Goal: Task Accomplishment & Management: Complete application form

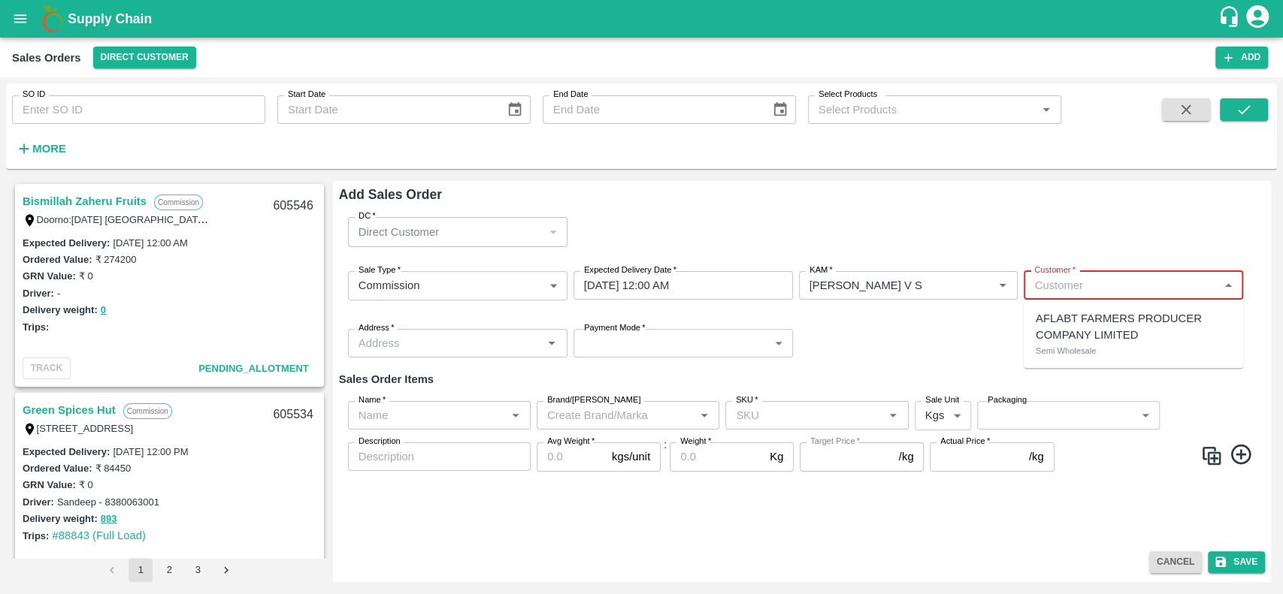
click at [1052, 292] on input "Customer   *" at bounding box center [1121, 286] width 186 height 20
click at [1036, 325] on p "AFLABT FARMERS PRODUCER COMPANY LIMITED" at bounding box center [1133, 327] width 195 height 34
type input "4175-AFLABT FARMERS PRODUCER COMPANY LIMITED"
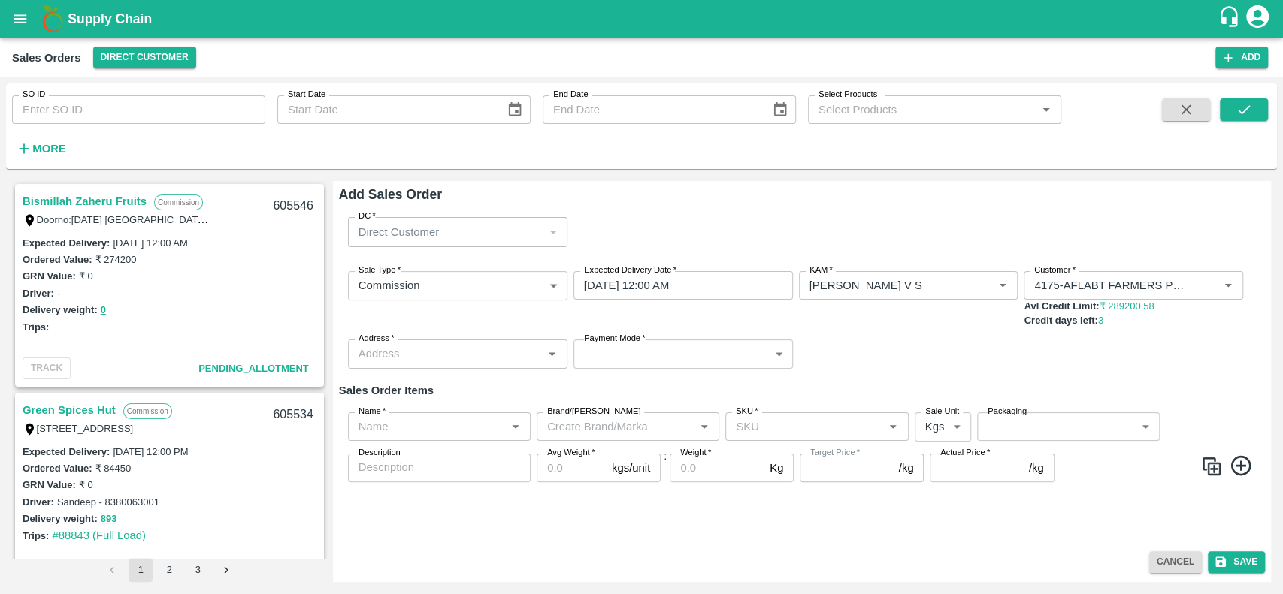
click at [947, 331] on div "Sale Type   * Commission 2 Sale Type Expected Delivery Date   * [DATE] 12:00 AM…" at bounding box center [802, 320] width 926 height 122
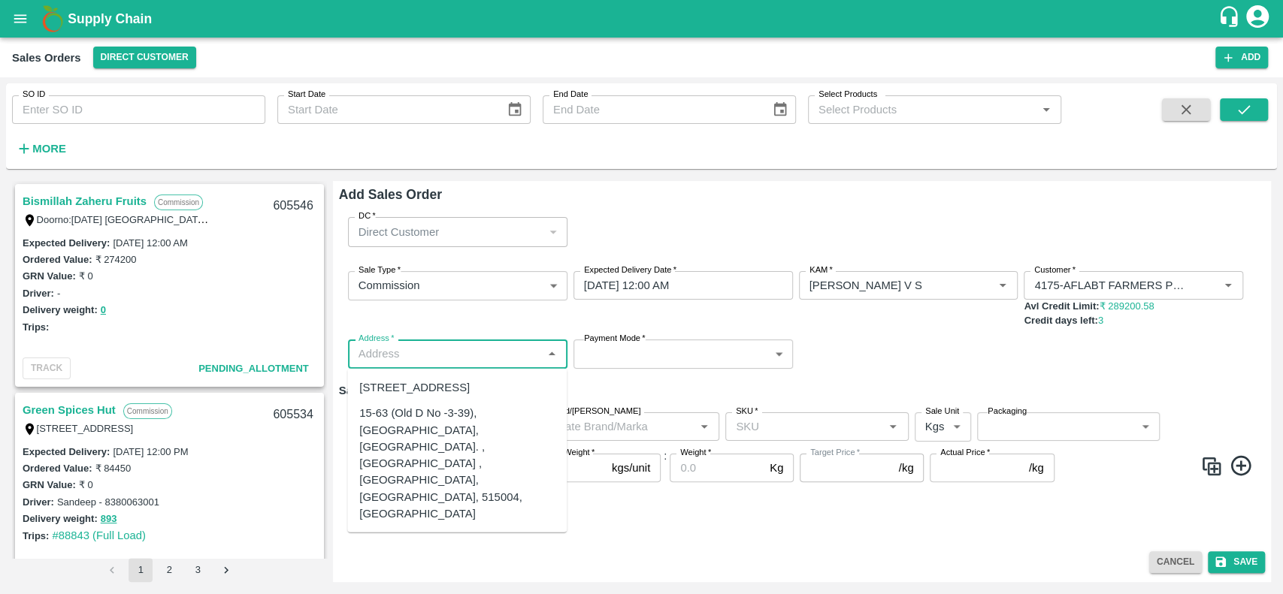
click at [434, 363] on input "Address   *" at bounding box center [445, 354] width 186 height 20
click at [385, 487] on div "15-63 (Old D No -3-39), [GEOGRAPHIC_DATA], [GEOGRAPHIC_DATA]. , [GEOGRAPHIC_DAT…" at bounding box center [456, 463] width 195 height 117
type input "15-63 (Old D No -3-39), [GEOGRAPHIC_DATA], [GEOGRAPHIC_DATA]. , [GEOGRAPHIC_DAT…"
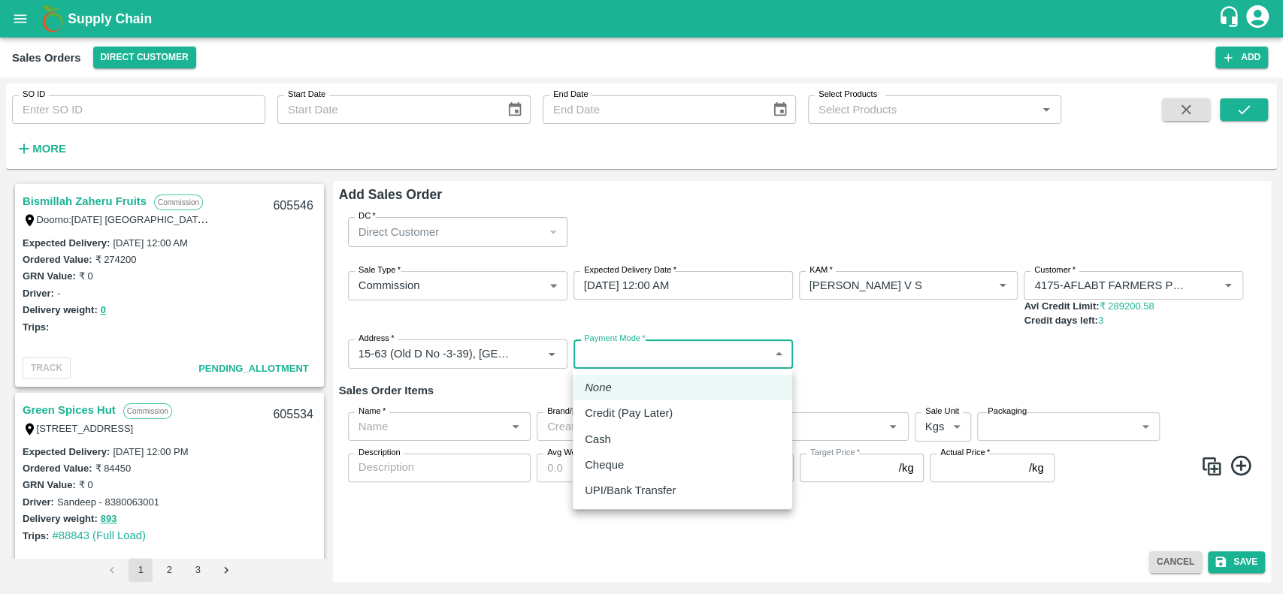
click at [643, 364] on body "Supply Chain Sales Orders Direct Customer Add SO ID SO ID Start Date Start Date…" at bounding box center [641, 297] width 1283 height 594
click at [597, 415] on p "Credit (Pay Later)" at bounding box center [629, 413] width 88 height 17
type input "credit"
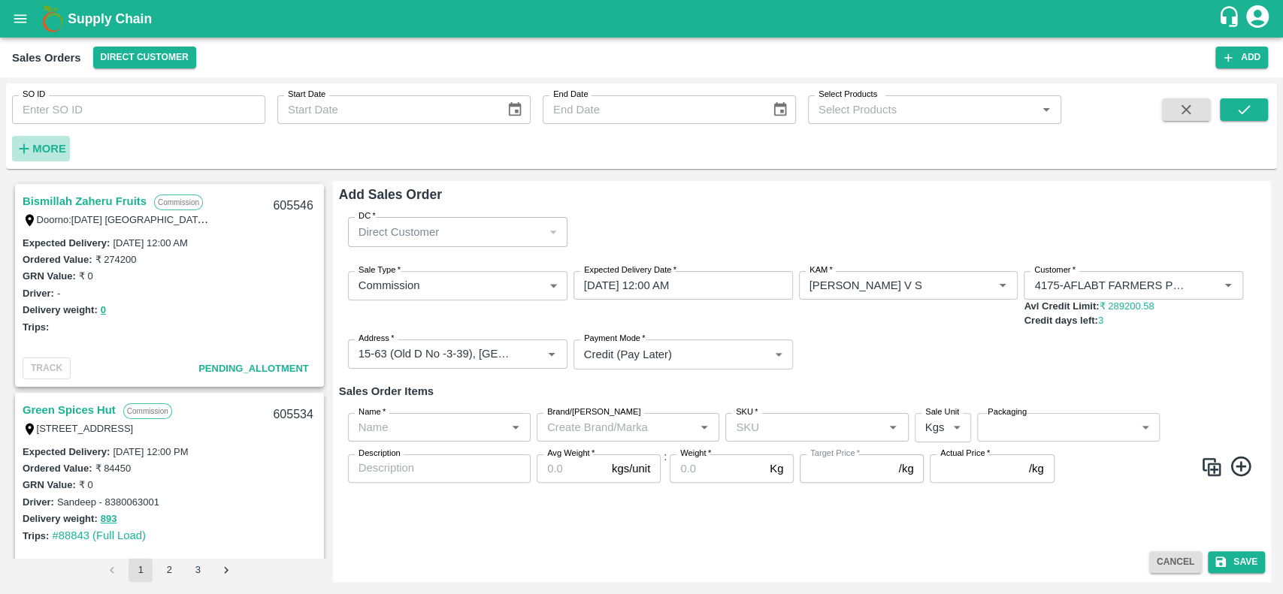
click at [39, 156] on h6 "More" at bounding box center [49, 149] width 34 height 20
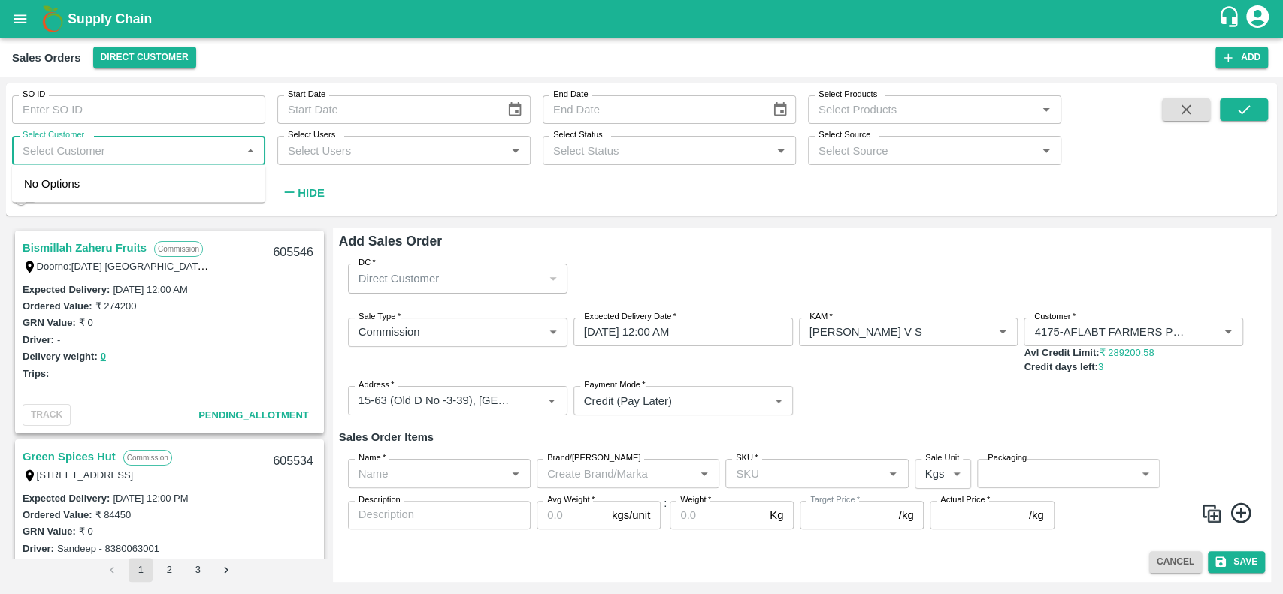
click at [65, 156] on input "Select Customer" at bounding box center [126, 151] width 219 height 20
type input "Aflabt"
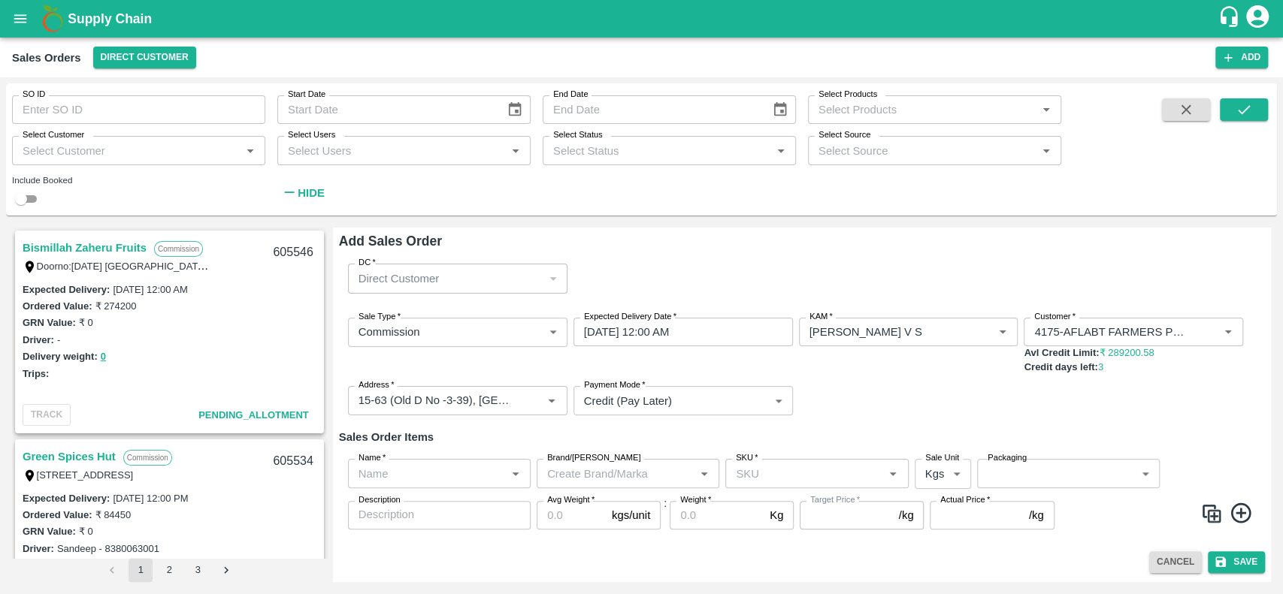
click at [853, 380] on div "Sale Type   * Commission 2 Sale Type Expected Delivery Date   * 27/09/2025 12:0…" at bounding box center [802, 367] width 926 height 123
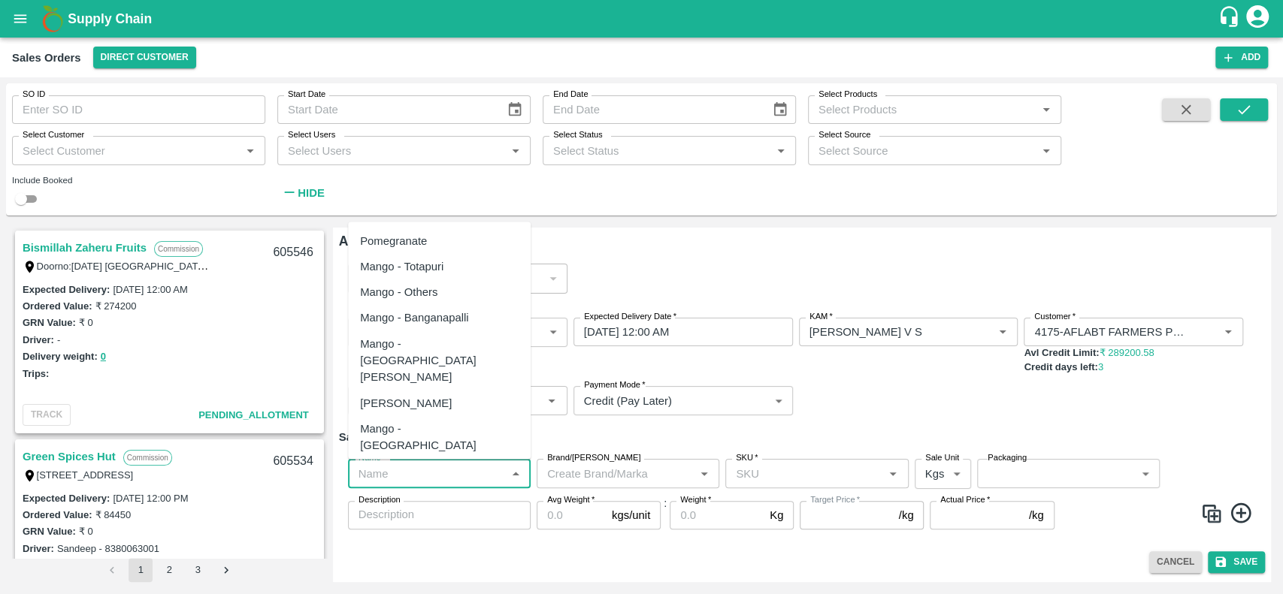
click at [457, 479] on input "Name   *" at bounding box center [426, 474] width 149 height 20
click at [387, 232] on div "Pomegranate" at bounding box center [393, 240] width 67 height 17
type input "Pomegranate"
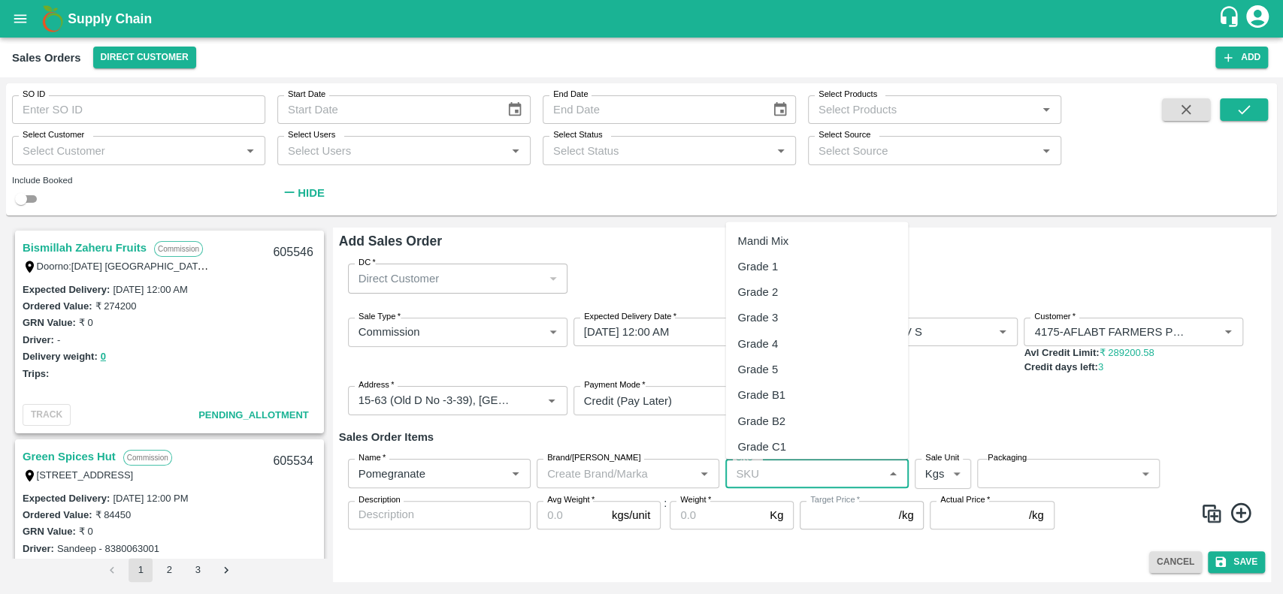
click at [777, 473] on input "SKU   *" at bounding box center [804, 474] width 149 height 20
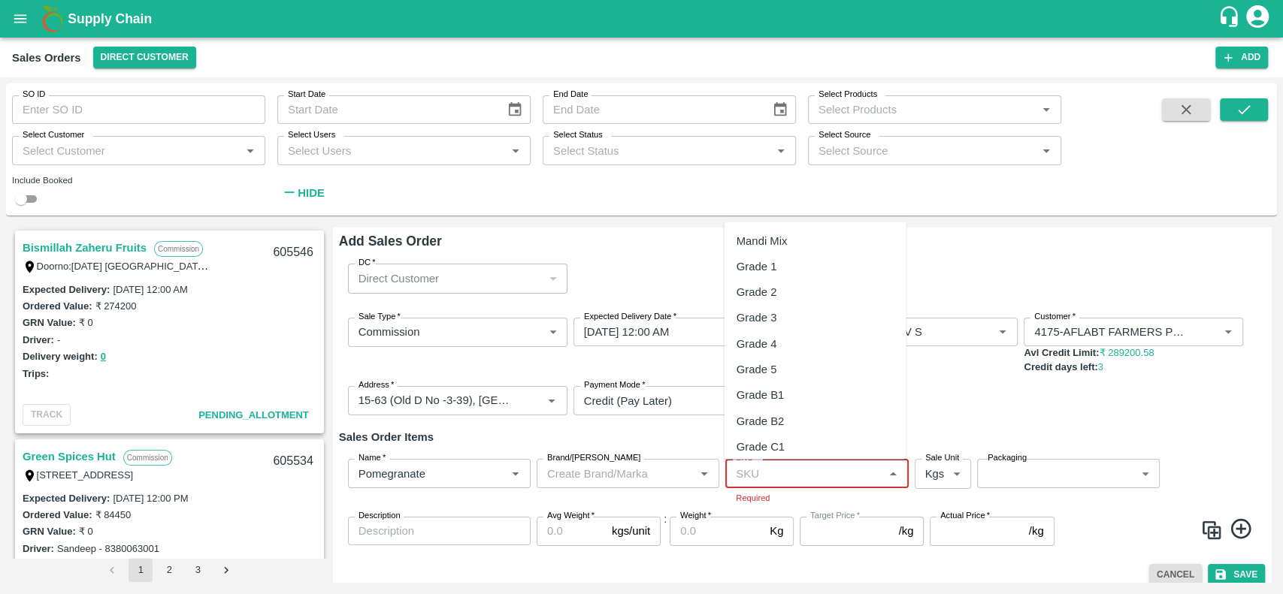
click at [783, 478] on input "SKU   *" at bounding box center [804, 474] width 149 height 20
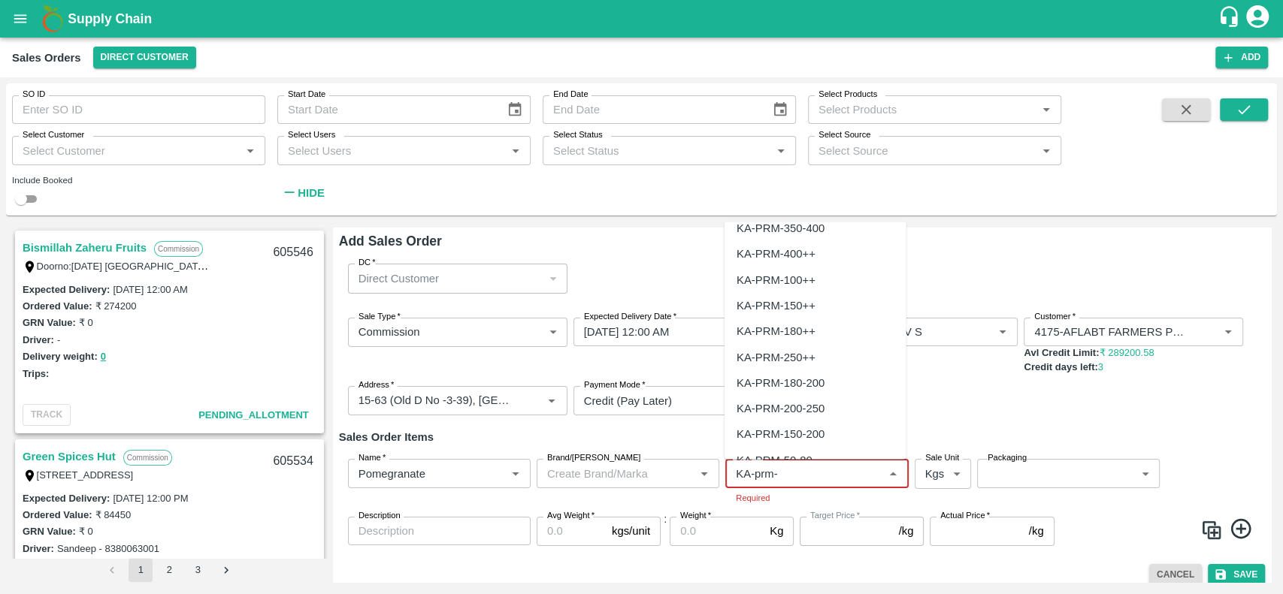
scroll to position [244, 0]
click at [756, 275] on div "KA-PRM-100++" at bounding box center [776, 279] width 79 height 17
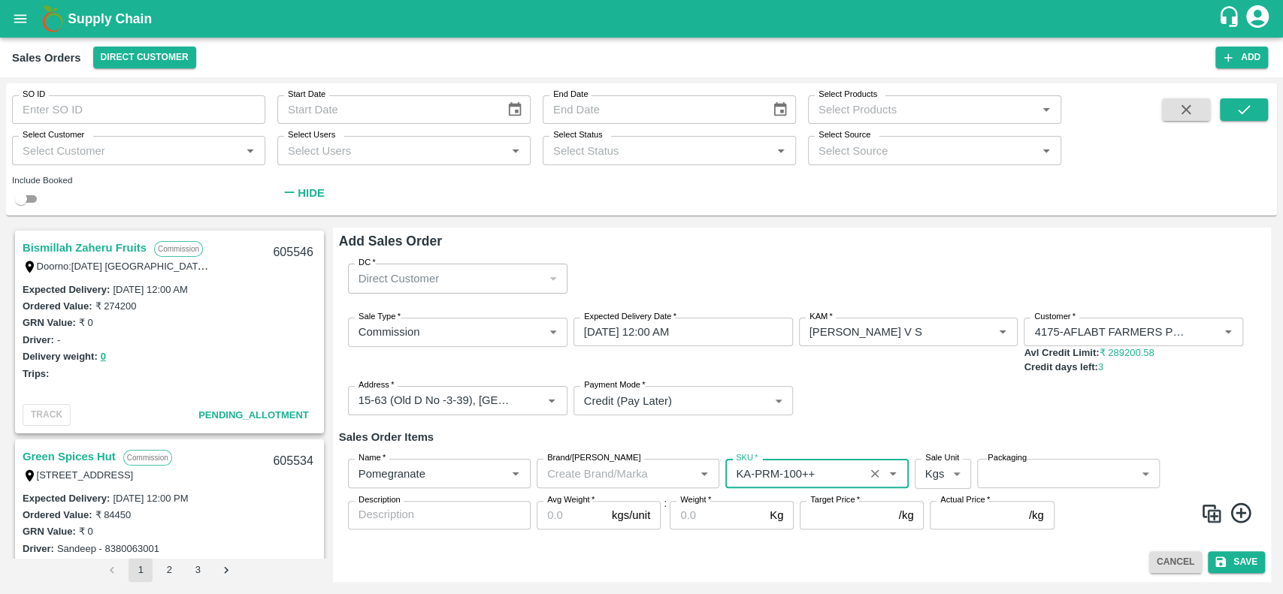
type input "KA-PRM-100++"
click at [919, 420] on div "Sale Type   * Commission 2 Sale Type Expected Delivery Date   * 27/09/2025 12:0…" at bounding box center [802, 367] width 926 height 123
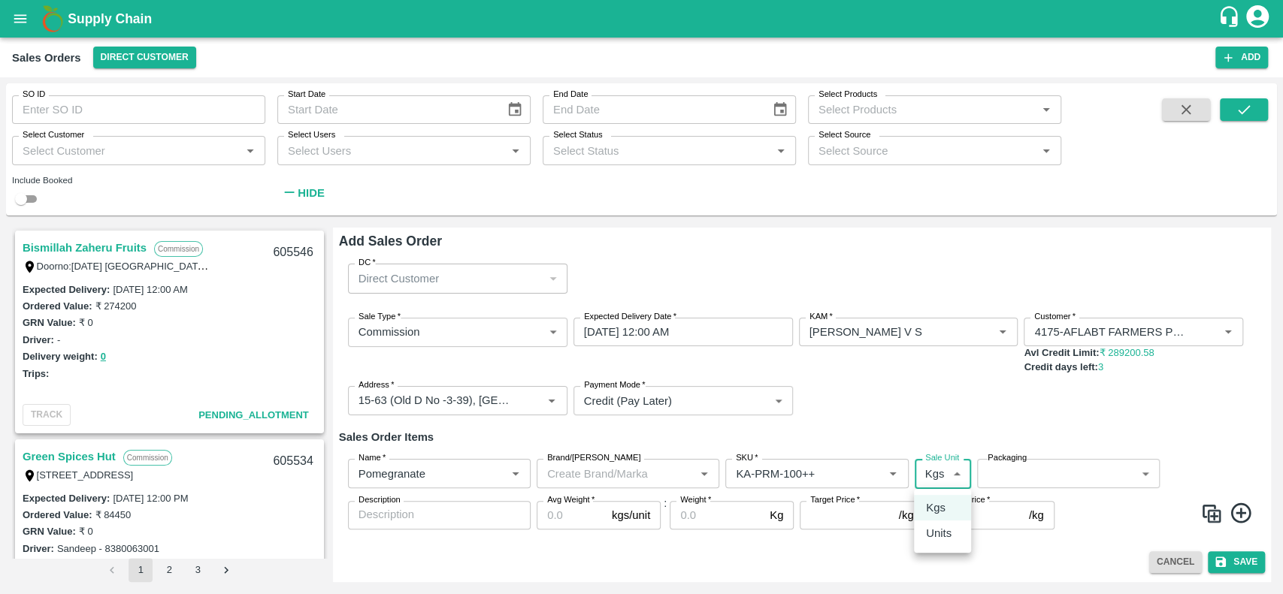
click at [944, 478] on body "Supply Chain Sales Orders Direct Customer Add SO ID SO ID Start Date Start Date…" at bounding box center [641, 297] width 1283 height 594
click at [941, 534] on p "Units" at bounding box center [939, 533] width 26 height 17
type input "2"
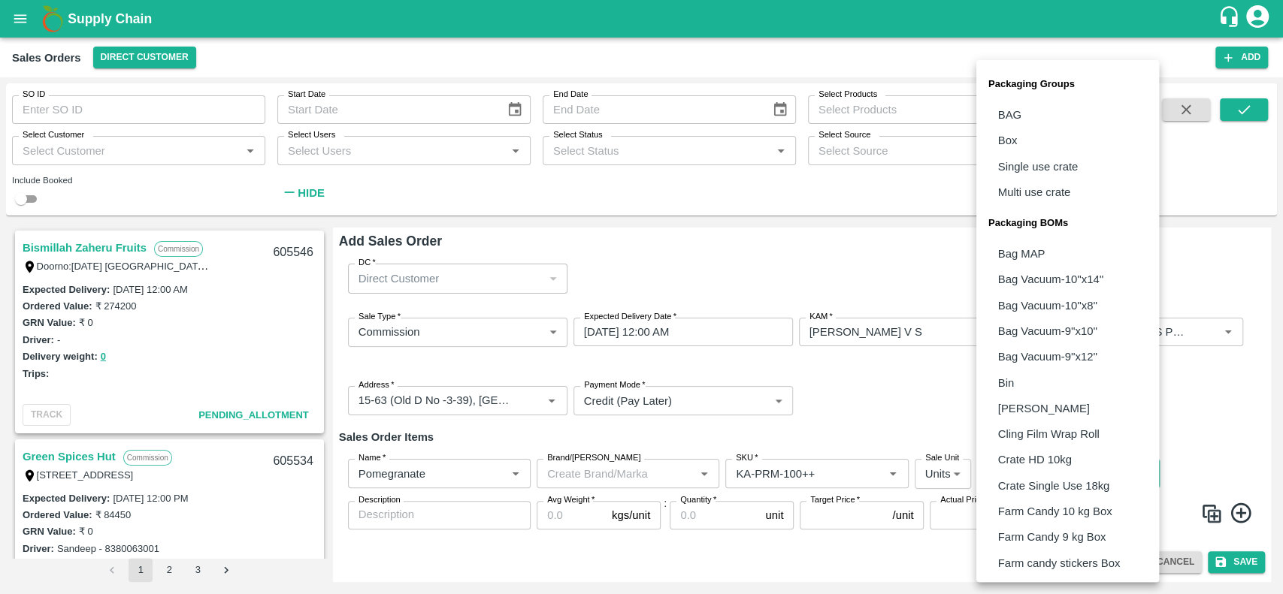
click at [1015, 469] on body "Supply Chain Sales Orders Direct Customer Add SO ID SO ID Start Date Start Date…" at bounding box center [641, 297] width 1283 height 594
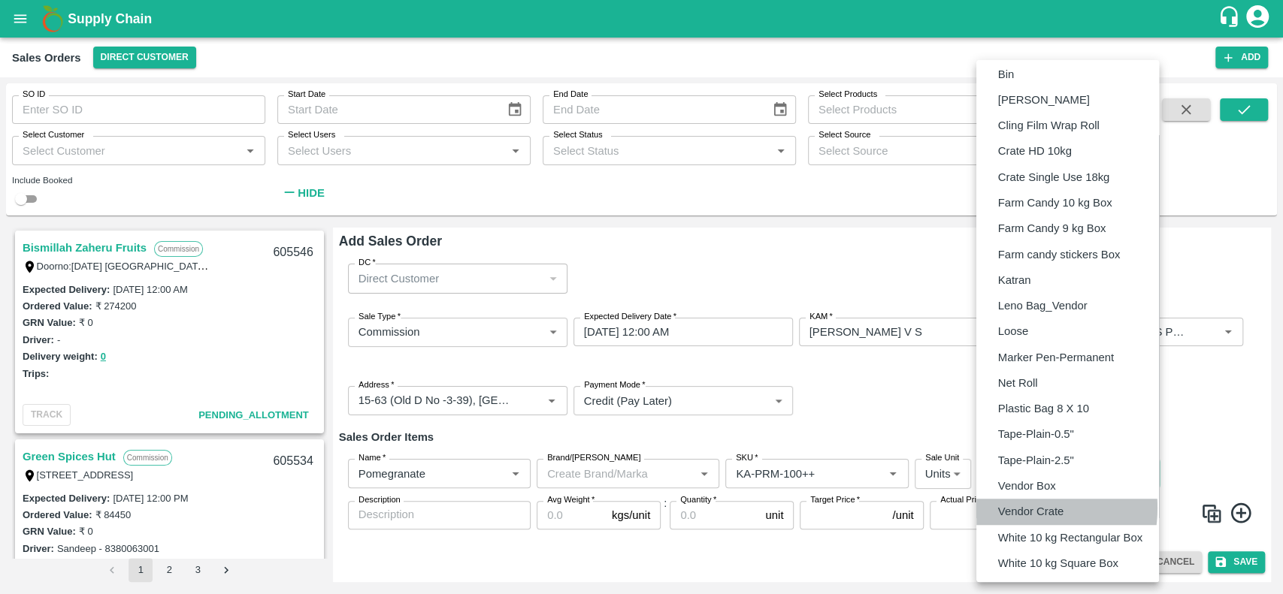
click at [1005, 507] on p "Vendor Crate" at bounding box center [1030, 512] width 65 height 17
type input "BOM/277"
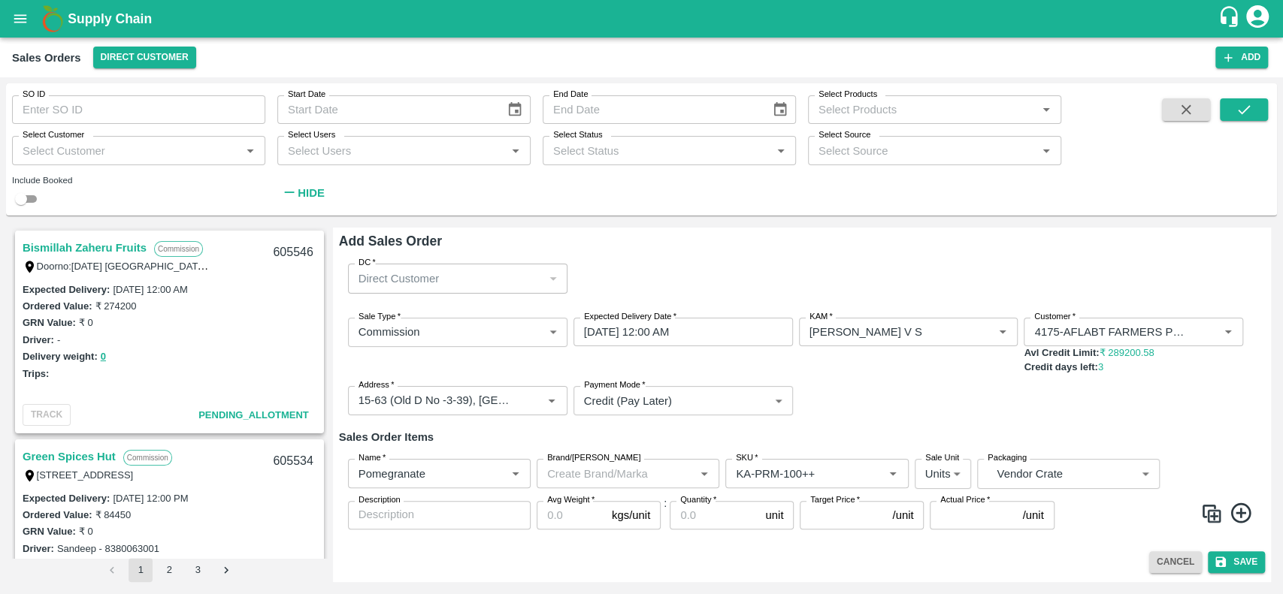
click at [800, 547] on div "Add Sales Order DC   * Direct Customer 6 DC Sale Type   * Commission 2 Sale Typ…" at bounding box center [802, 405] width 938 height 355
click at [552, 516] on input "Avg Weight   *" at bounding box center [571, 515] width 69 height 29
type input "20"
click at [703, 512] on input "Quantity   *" at bounding box center [714, 515] width 89 height 29
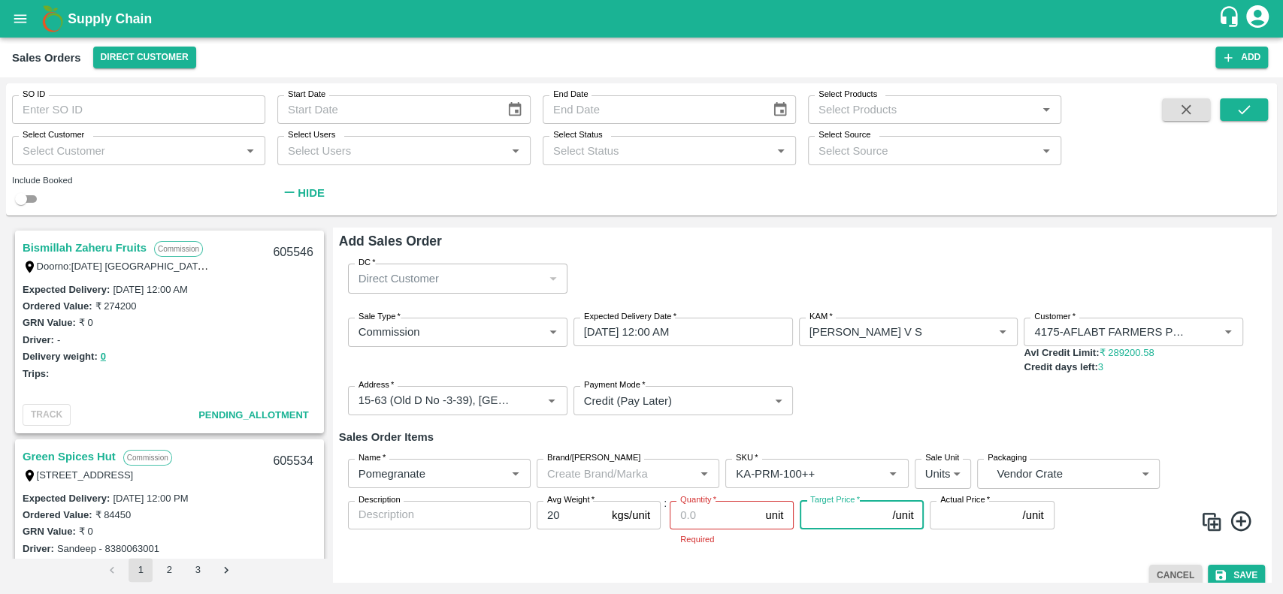
click at [814, 519] on input "Target Price   *" at bounding box center [843, 515] width 86 height 29
click at [778, 536] on p "Required" at bounding box center [731, 540] width 103 height 14
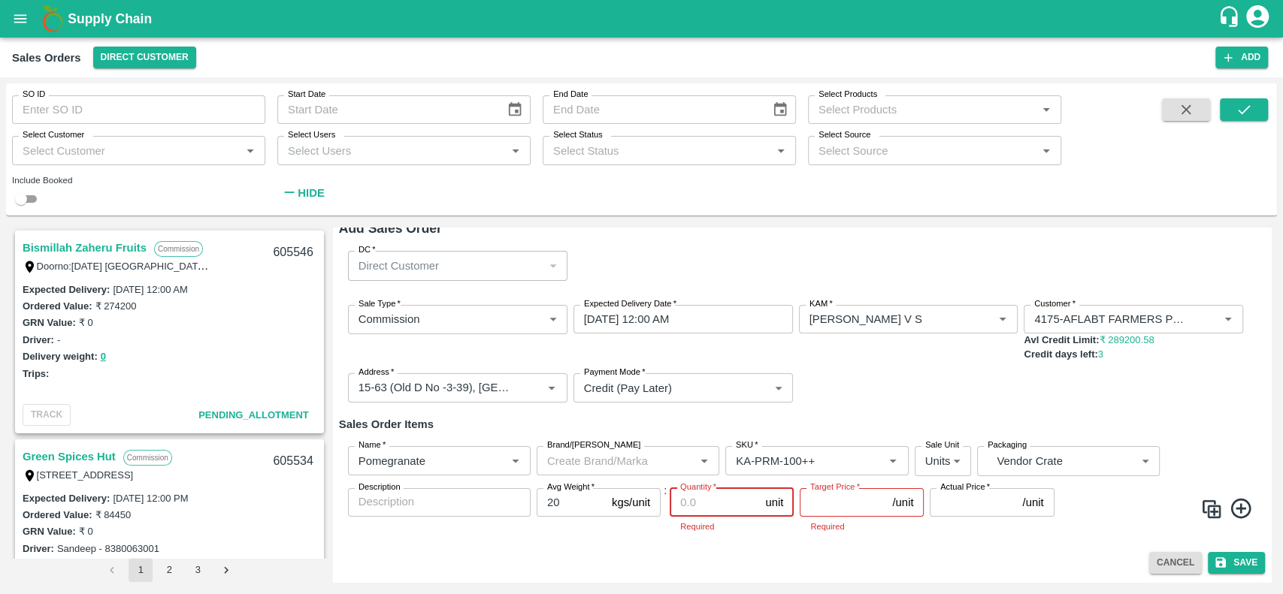
click at [700, 506] on input "Quantity   *" at bounding box center [714, 503] width 89 height 29
type input "158"
click at [890, 534] on div "Name   * Name   * Brand/Marka Brand/Marka SKU   * SKU   * Sale Unit Units 2 Sal…" at bounding box center [802, 489] width 926 height 111
click at [860, 508] on input "Target Price   *" at bounding box center [843, 503] width 86 height 29
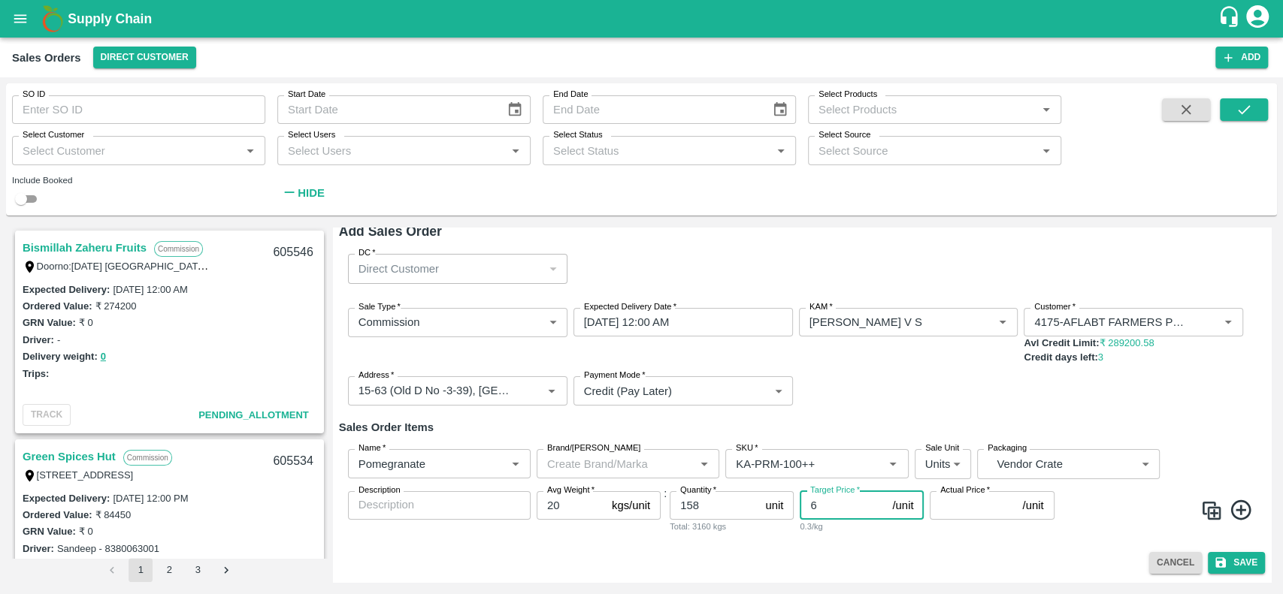
scroll to position [10, 0]
type input "6"
click at [927, 583] on div "Bismillah Zaheru Fruits Commission Doorno:18-1-55 Mangamarket Kedareswarapet, D…" at bounding box center [641, 405] width 1271 height 367
click at [939, 512] on input "Actual Price   *" at bounding box center [973, 506] width 86 height 29
drag, startPoint x: 846, startPoint y: 510, endPoint x: 816, endPoint y: 506, distance: 30.4
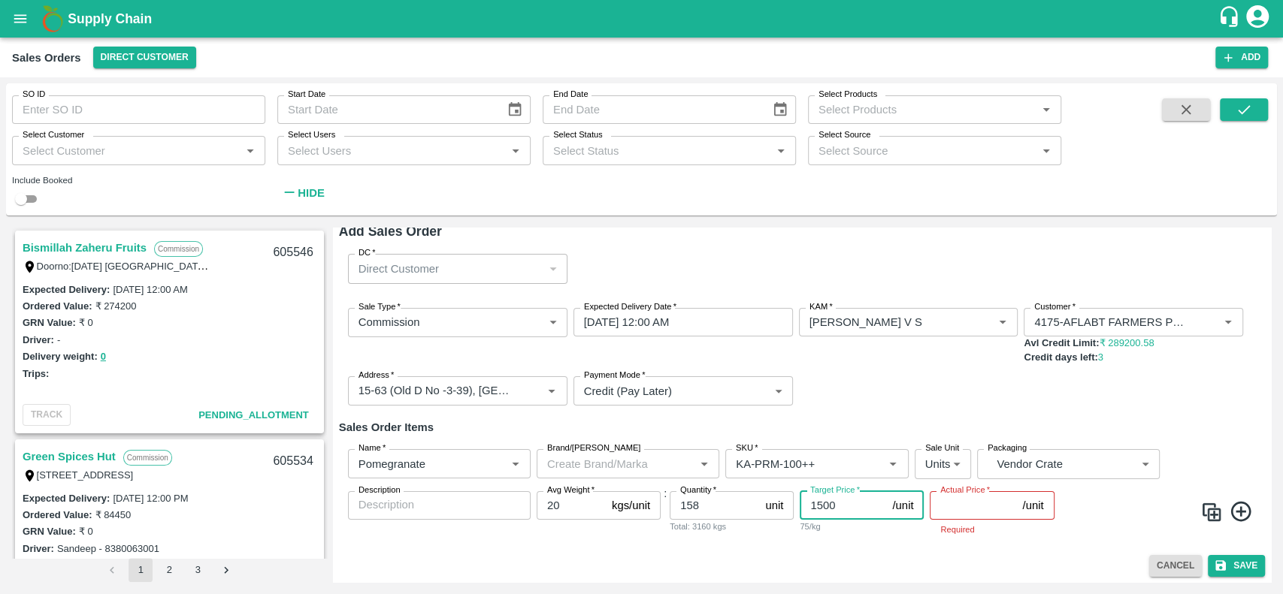
click at [816, 506] on input "1500" at bounding box center [843, 506] width 86 height 29
type input "1000"
click at [945, 519] on input "Actual Price   *" at bounding box center [973, 506] width 86 height 29
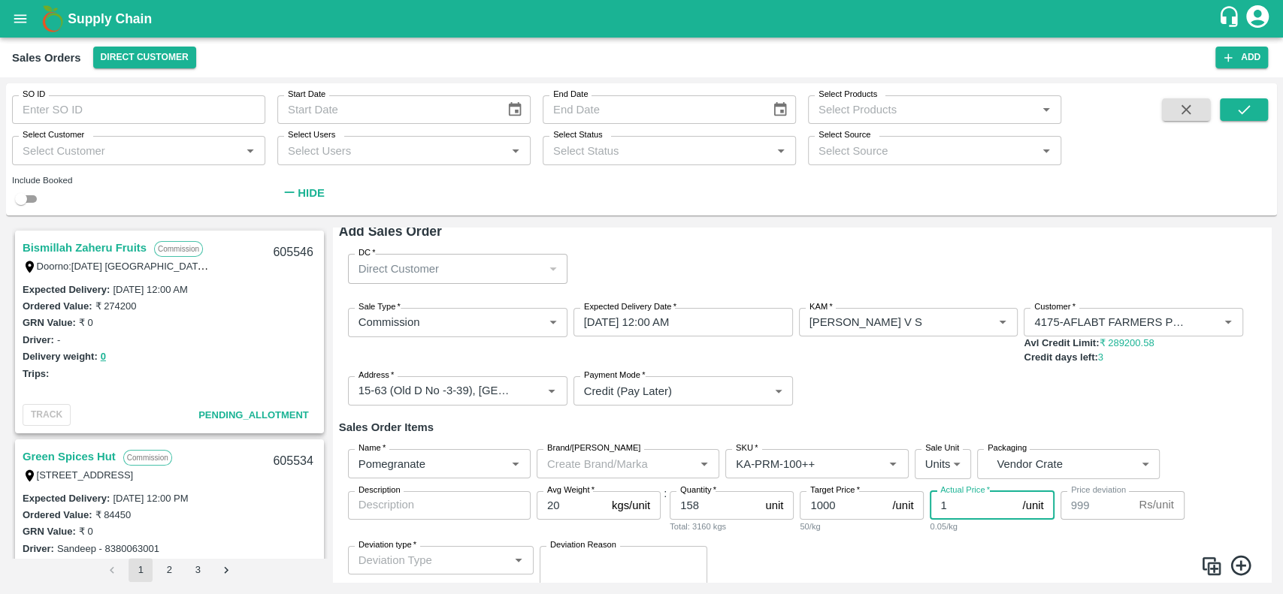
type input "15"
type input "985"
type input "150"
type input "850"
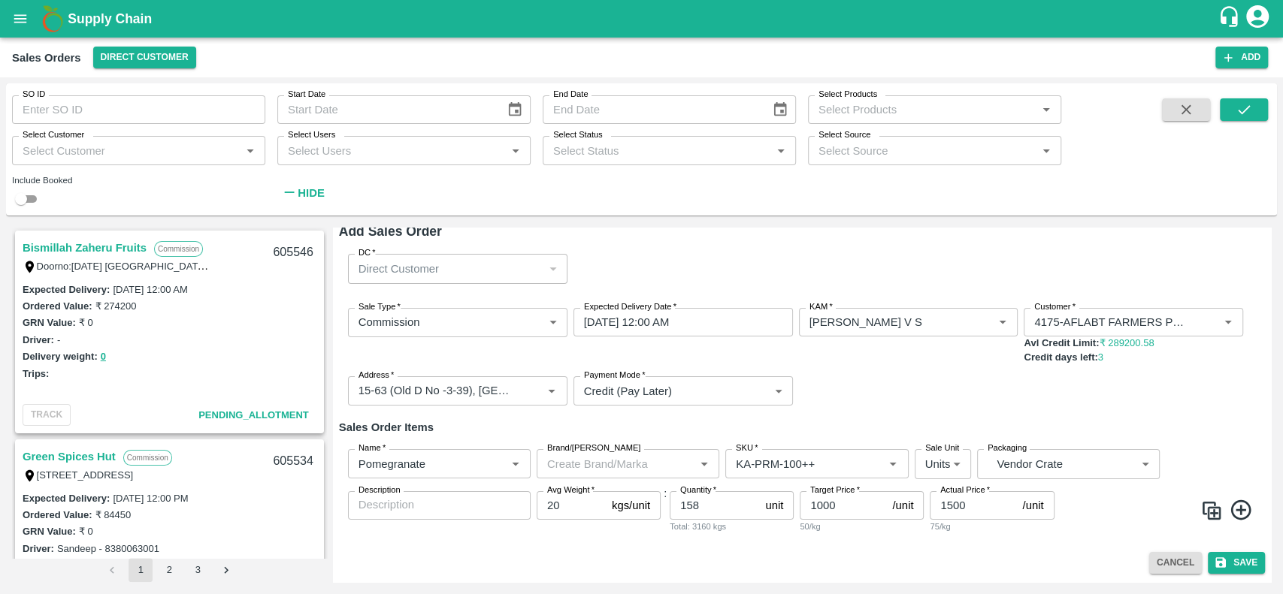
click at [993, 534] on div "Name   * Name   * Brand/Marka Brand/Marka SKU   * SKU   * Sale Unit Units 2 Sal…" at bounding box center [802, 491] width 926 height 108
click at [984, 506] on input "1500" at bounding box center [973, 506] width 86 height 29
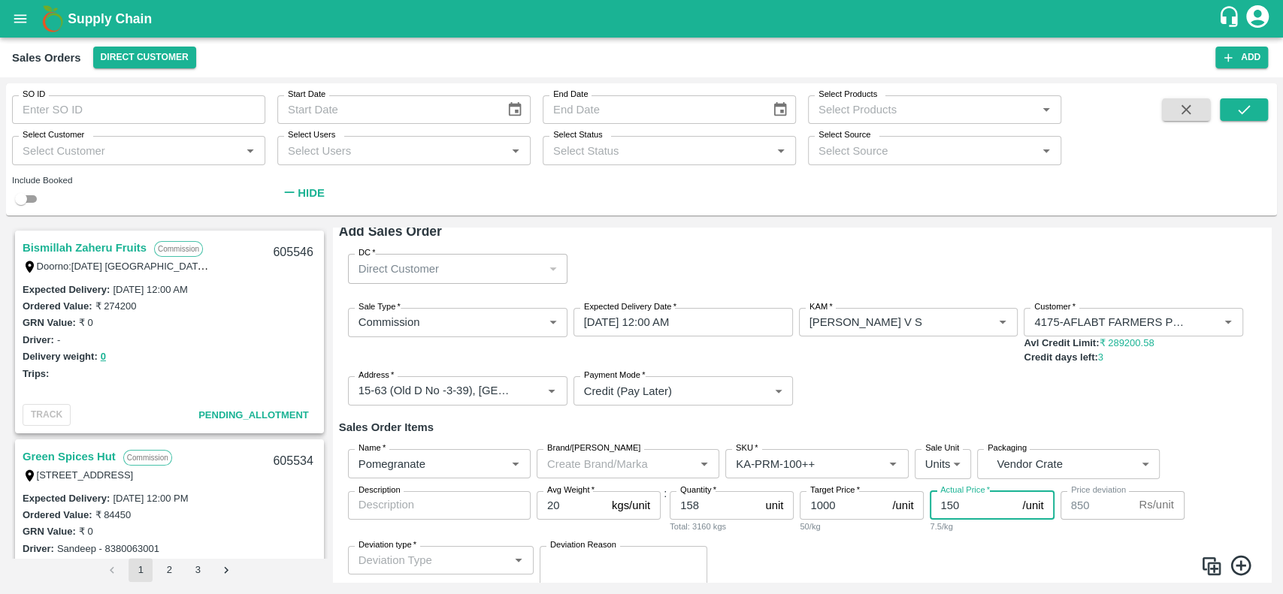
type input "15"
type input "985"
type input "1"
type input "999"
type input "13"
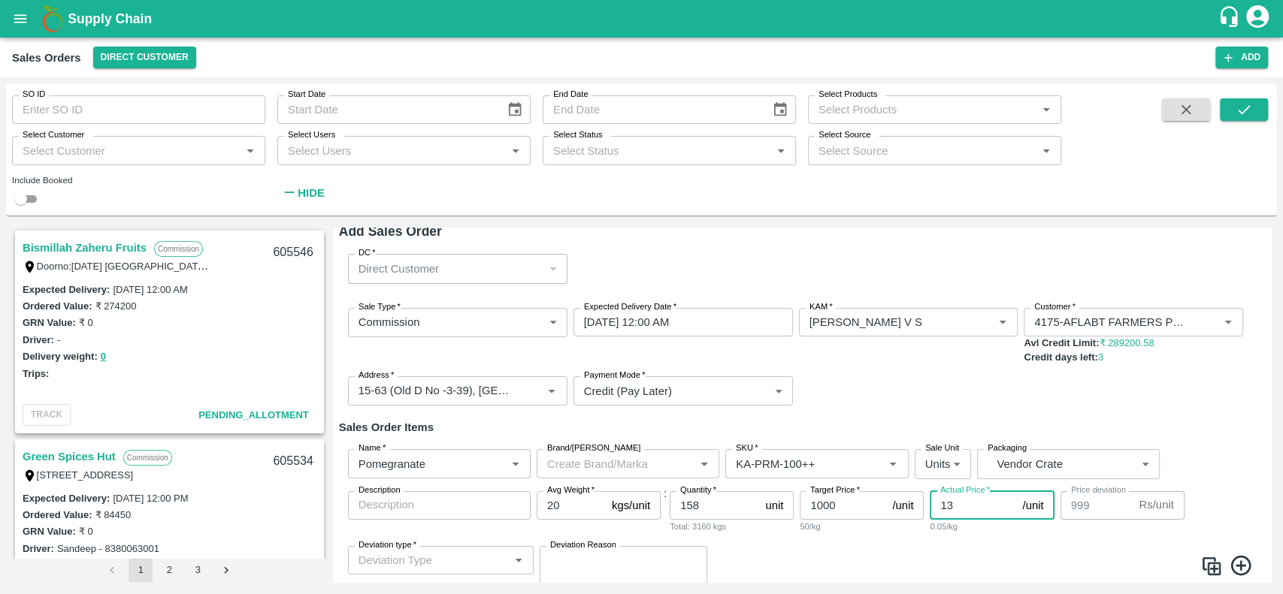
type input "987"
type input "1300"
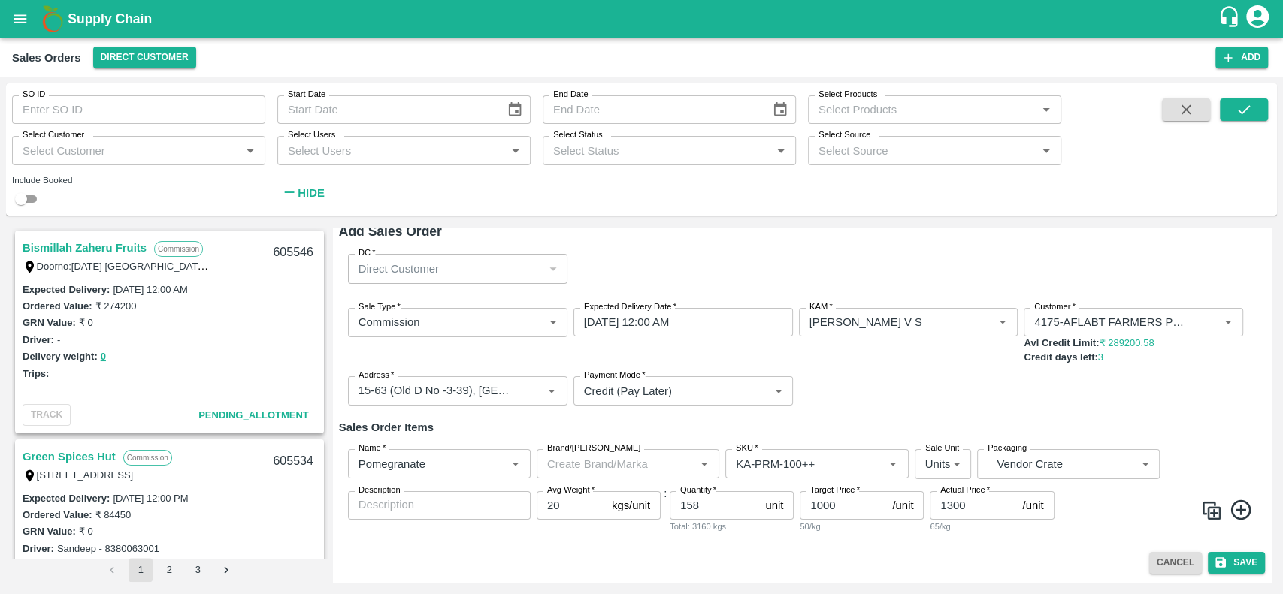
click at [993, 522] on div "65/kg" at bounding box center [992, 527] width 124 height 14
click at [1215, 560] on icon "submit" at bounding box center [1221, 563] width 14 height 14
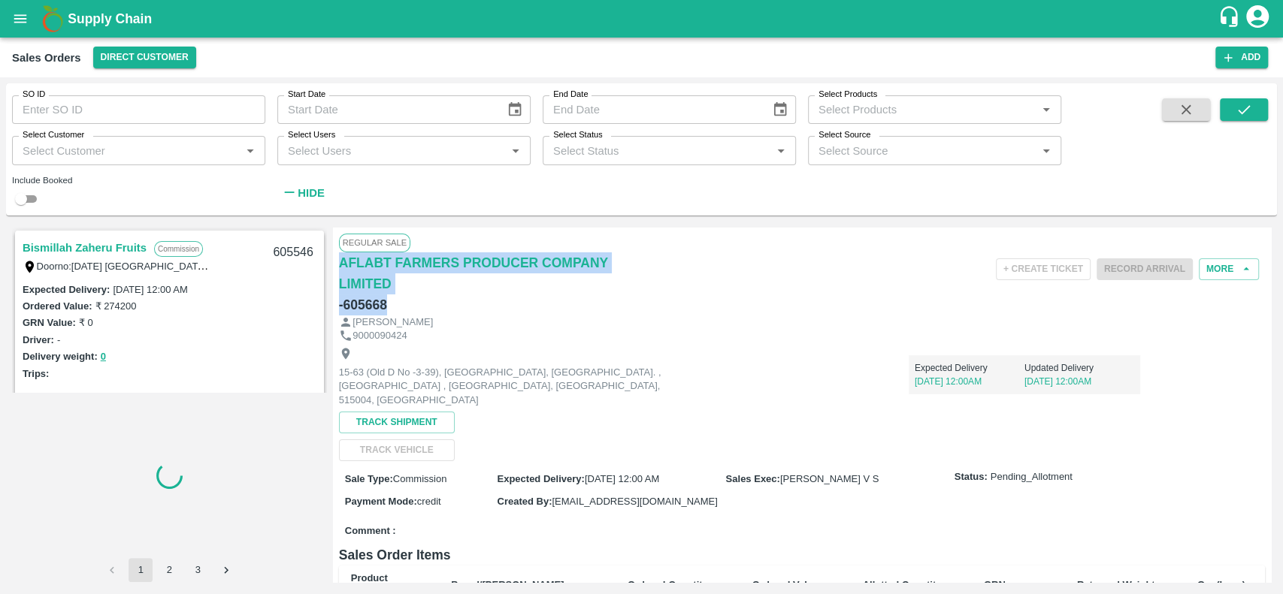
drag, startPoint x: 385, startPoint y: 304, endPoint x: 330, endPoint y: 255, distance: 73.5
click at [330, 255] on div "Bismillah Zaheru Fruits Commission Doorno:18-1-55 Mangamarket Kedareswarapet, D…" at bounding box center [641, 405] width 1259 height 355
copy div "AFLABT FARMERS PRODUCER COMPANY LIMITED - 605668"
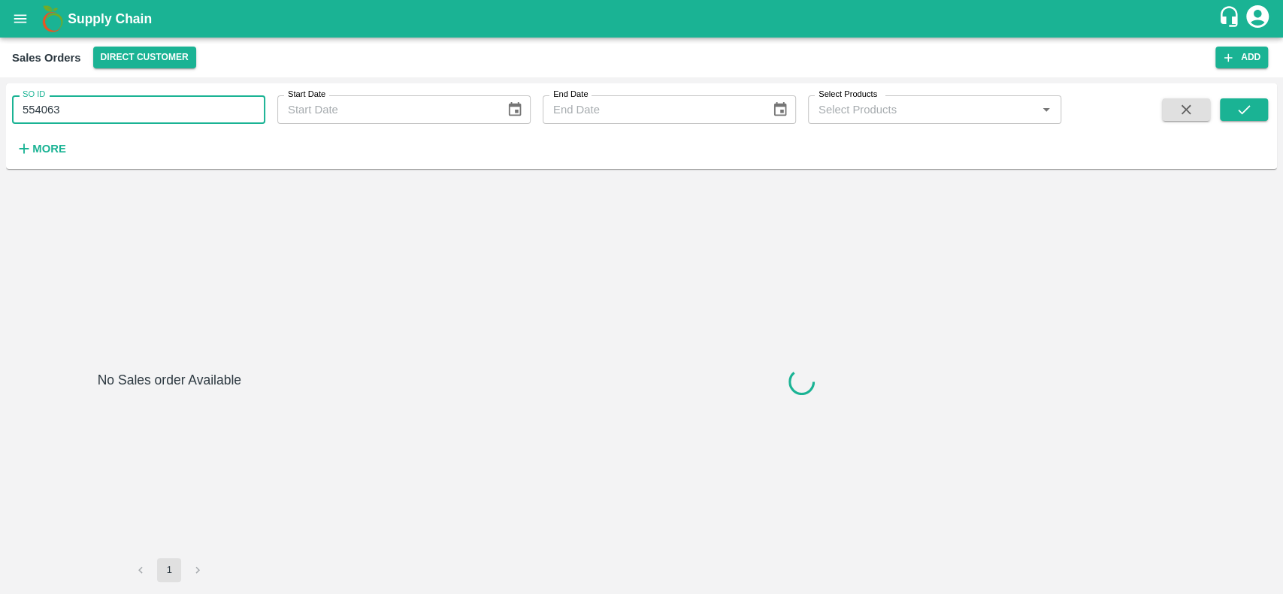
drag, startPoint x: 70, startPoint y: 107, endPoint x: 17, endPoint y: 107, distance: 53.4
click at [17, 107] on input "554063" at bounding box center [138, 109] width 253 height 29
type input "554063"
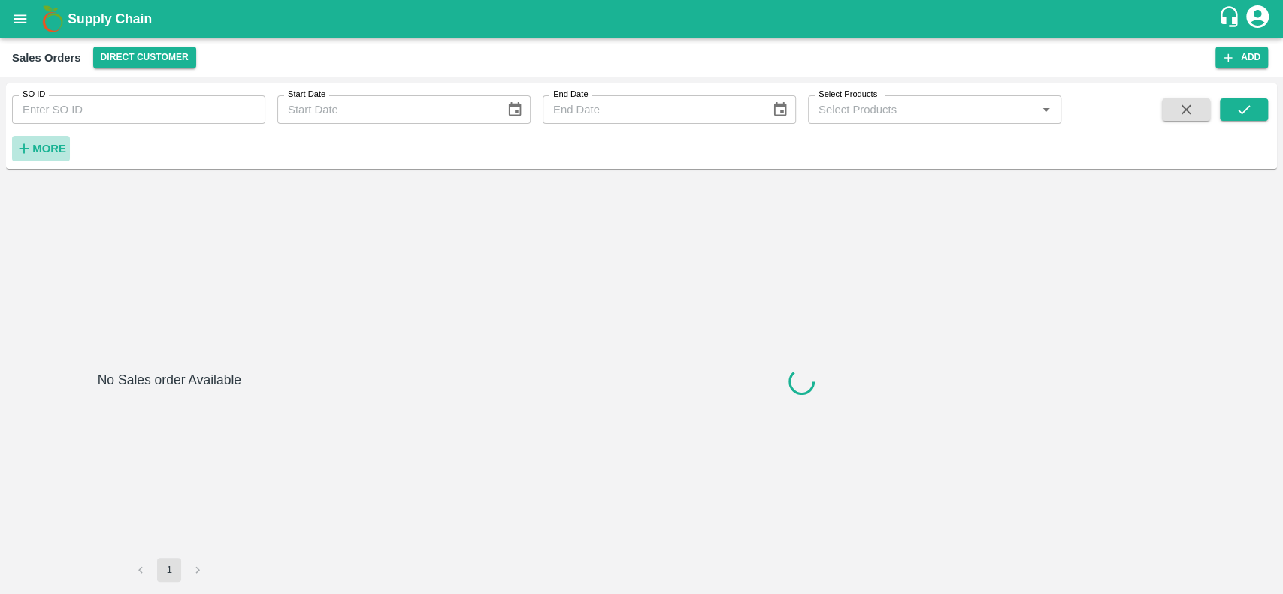
click at [36, 147] on strong "More" at bounding box center [49, 149] width 34 height 12
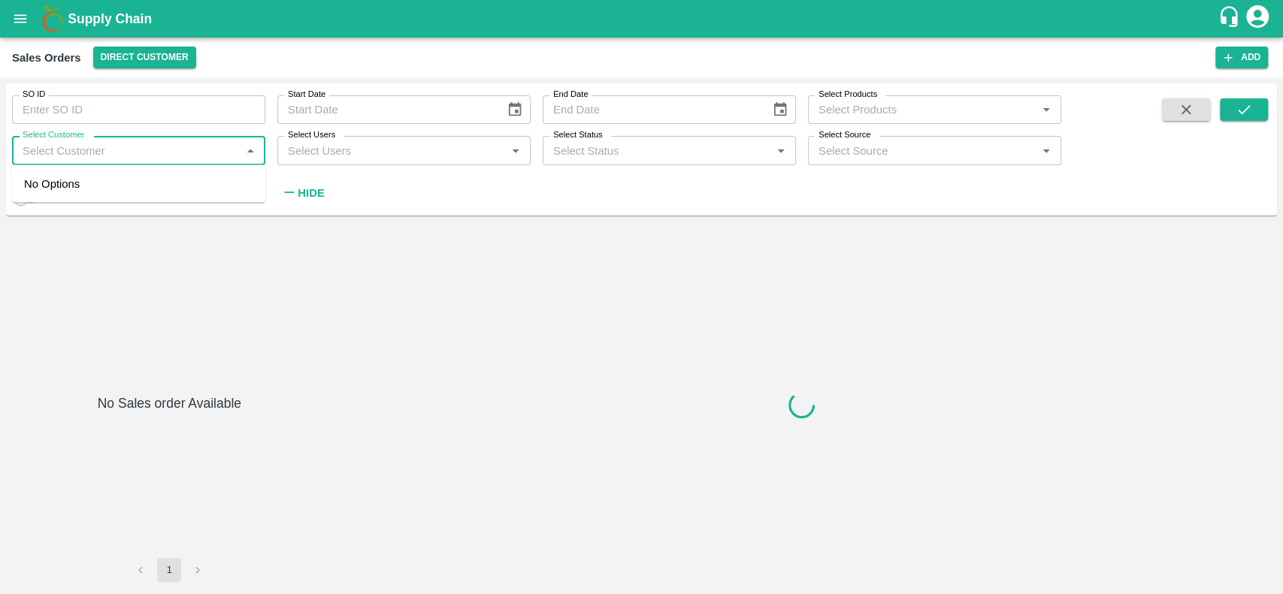
click at [49, 151] on input "Select Customer" at bounding box center [126, 151] width 219 height 20
type input "aflabt"
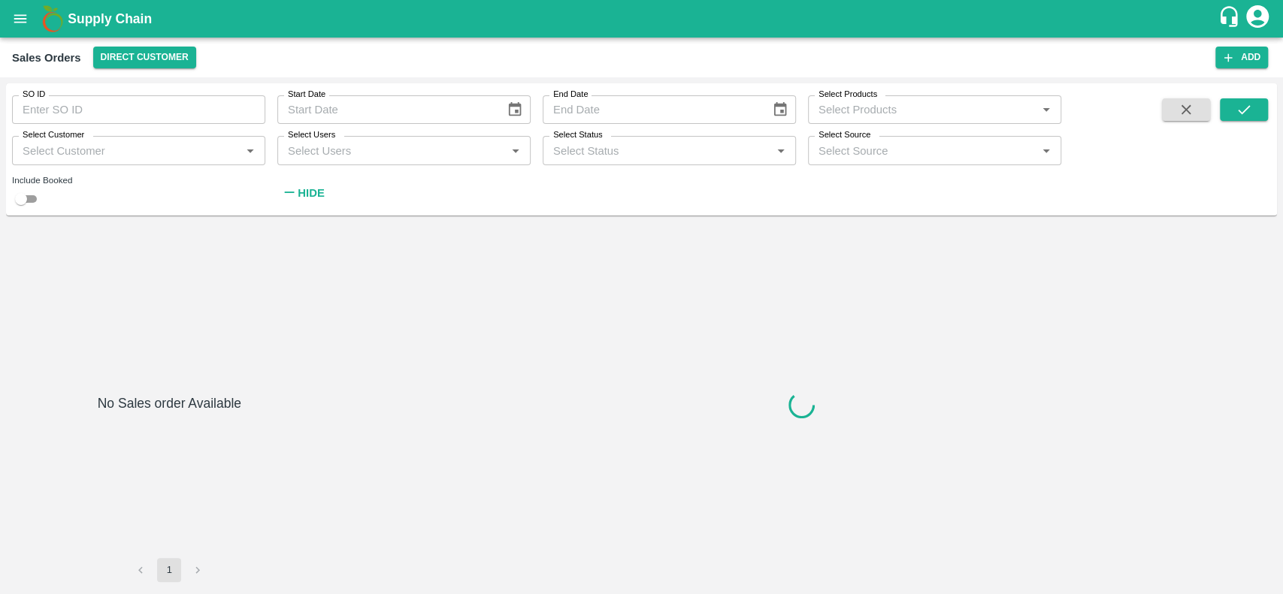
click at [62, 225] on div "No Sales order Available 1" at bounding box center [641, 405] width 1271 height 367
type input "554063"
